Goal: Task Accomplishment & Management: Manage account settings

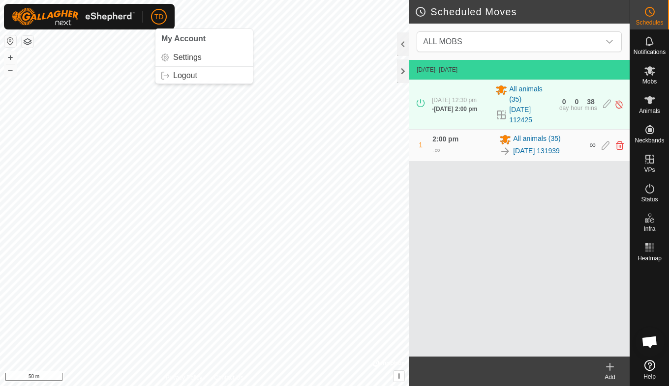
click at [164, 17] on p-avatar "TD" at bounding box center [159, 17] width 16 height 16
click at [189, 78] on link "Logout" at bounding box center [203, 76] width 97 height 16
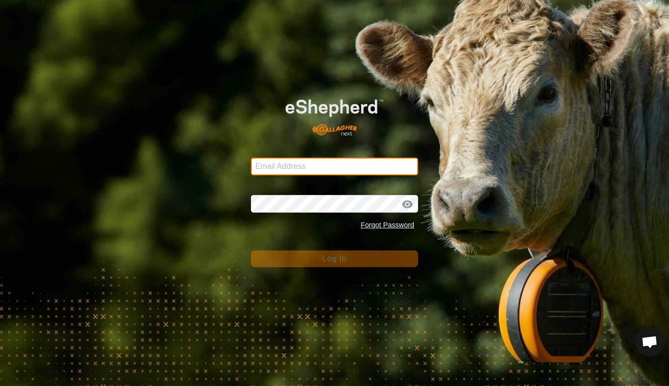
type input "[EMAIL_ADDRESS][DOMAIN_NAME]"
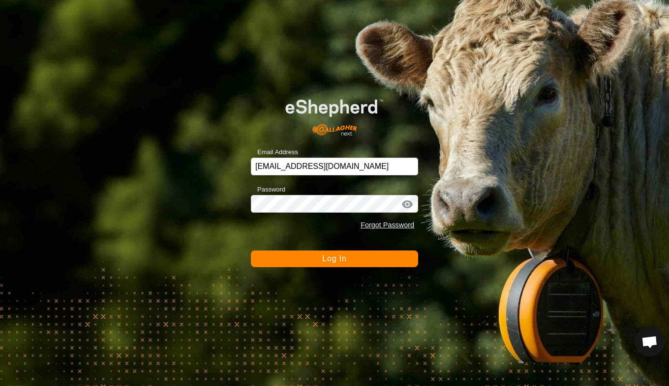
click at [336, 257] on span "Log In" at bounding box center [334, 259] width 24 height 8
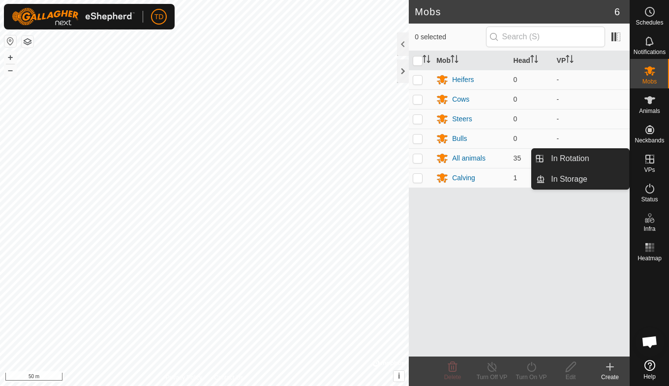
click at [647, 159] on icon at bounding box center [649, 159] width 9 height 9
click at [599, 152] on link "In Rotation" at bounding box center [587, 159] width 84 height 20
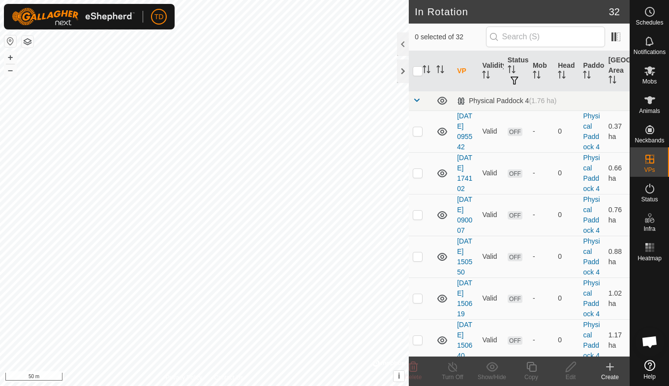
click at [608, 371] on icon at bounding box center [610, 367] width 12 height 12
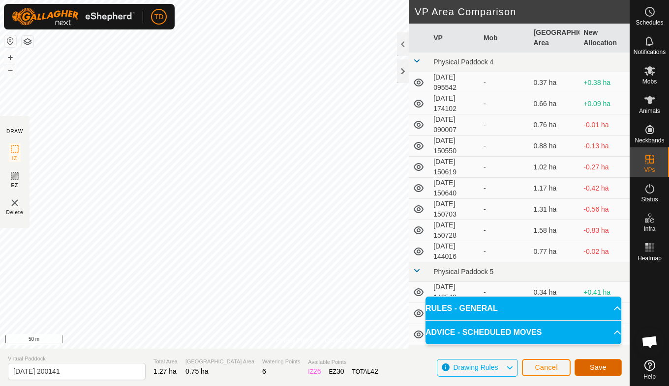
click at [601, 364] on span "Save" at bounding box center [598, 368] width 17 height 8
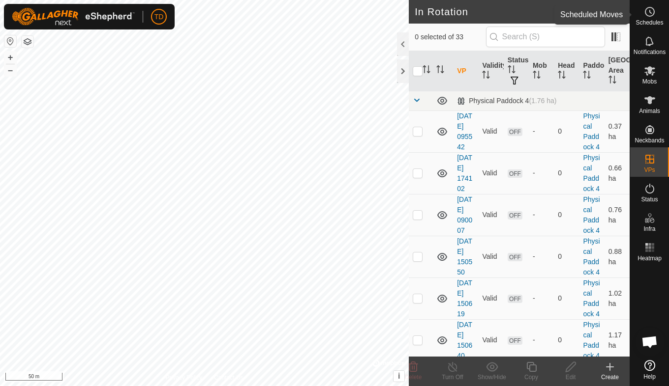
click at [647, 11] on icon at bounding box center [650, 12] width 12 height 12
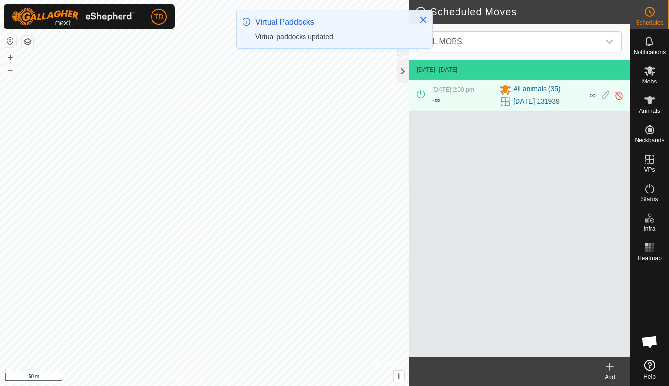
click at [608, 367] on icon at bounding box center [609, 367] width 7 height 0
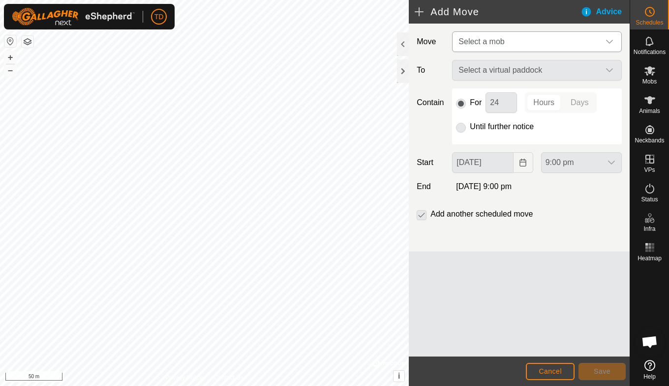
click at [608, 40] on icon "dropdown trigger" at bounding box center [609, 42] width 8 height 8
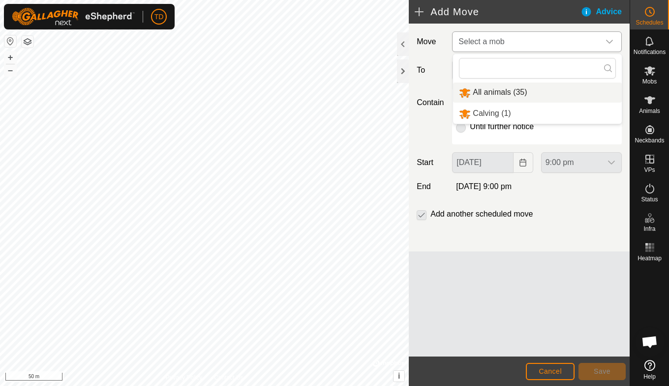
click at [486, 93] on li "All animals (35)" at bounding box center [537, 93] width 169 height 20
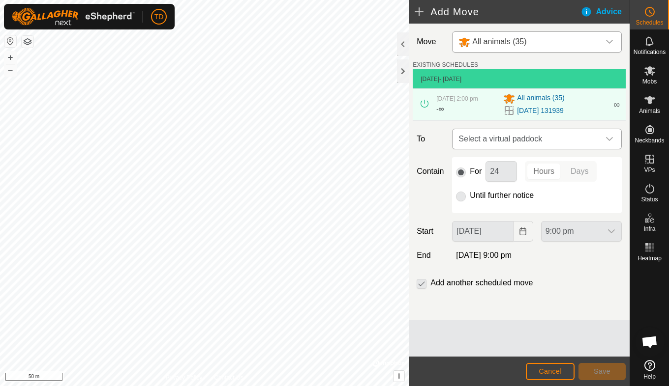
click at [609, 138] on icon "dropdown trigger" at bounding box center [609, 139] width 8 height 8
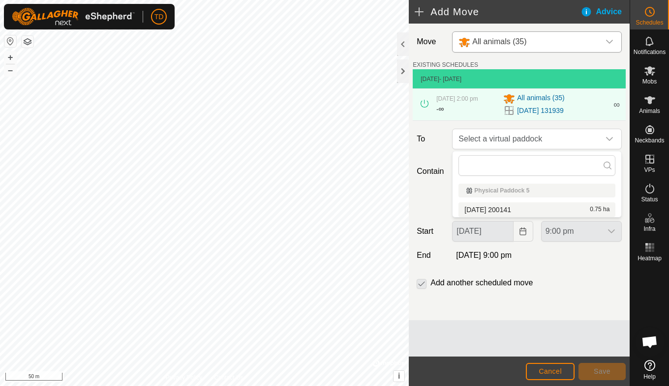
click at [505, 211] on li "[DATE] 200141 0.75 ha" at bounding box center [536, 210] width 157 height 15
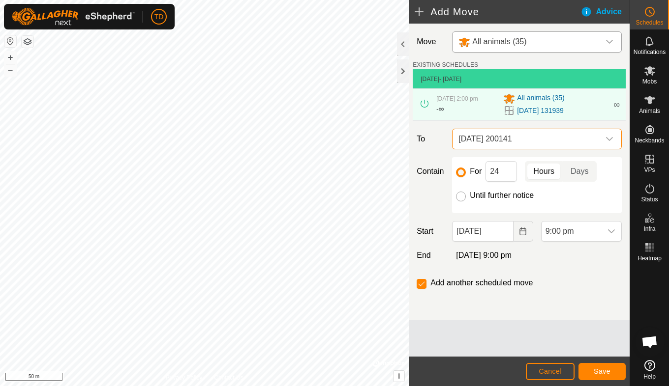
click at [461, 199] on input "Until further notice" at bounding box center [461, 197] width 10 height 10
radio input "true"
checkbox input "false"
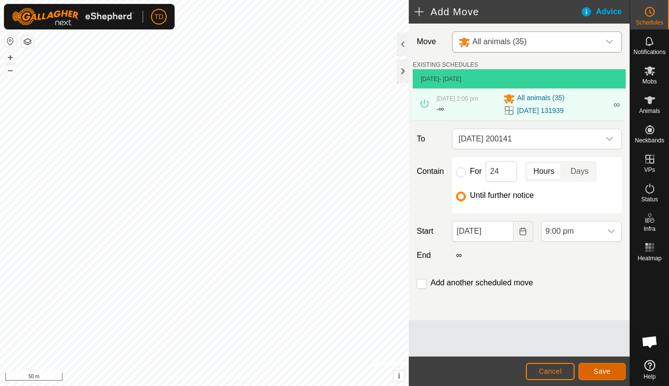
click at [604, 371] on span "Save" at bounding box center [601, 372] width 17 height 8
